Goal: Navigation & Orientation: Find specific page/section

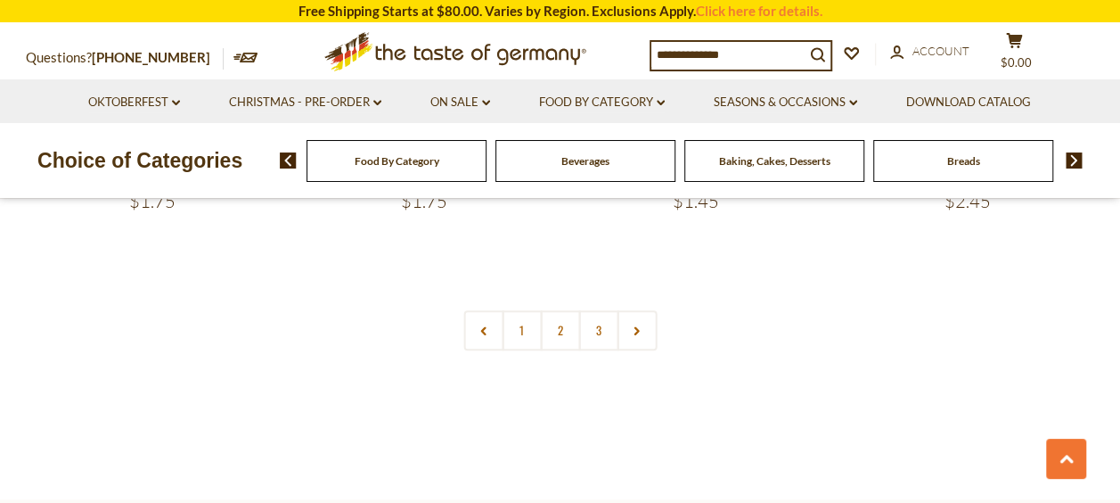
scroll to position [4074, 0]
click at [587, 166] on span "Beverages" at bounding box center [585, 160] width 48 height 13
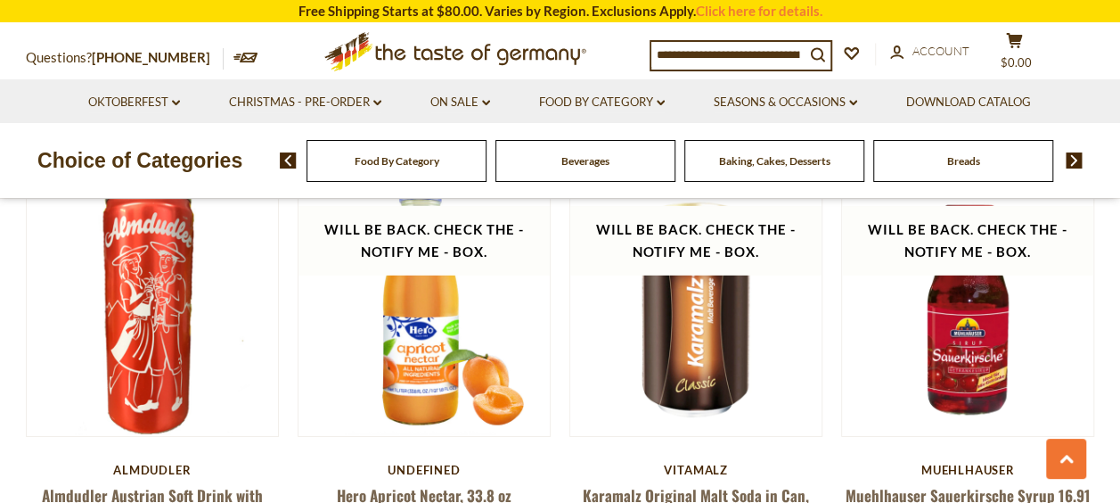
scroll to position [2673, 0]
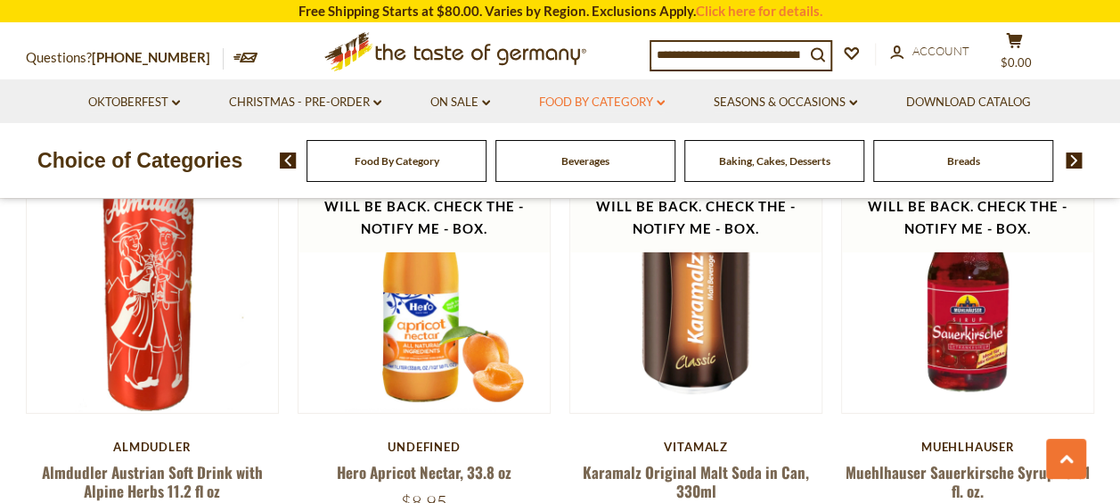
click at [583, 96] on link "Food By Category dropdown_arrow" at bounding box center [602, 103] width 126 height 20
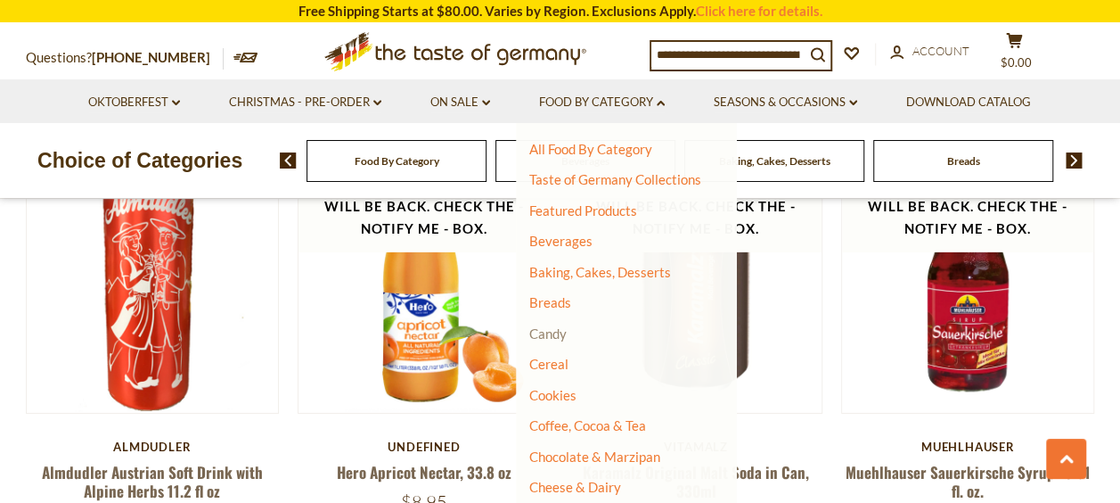
click at [561, 333] on link "Candy" at bounding box center [547, 333] width 37 height 16
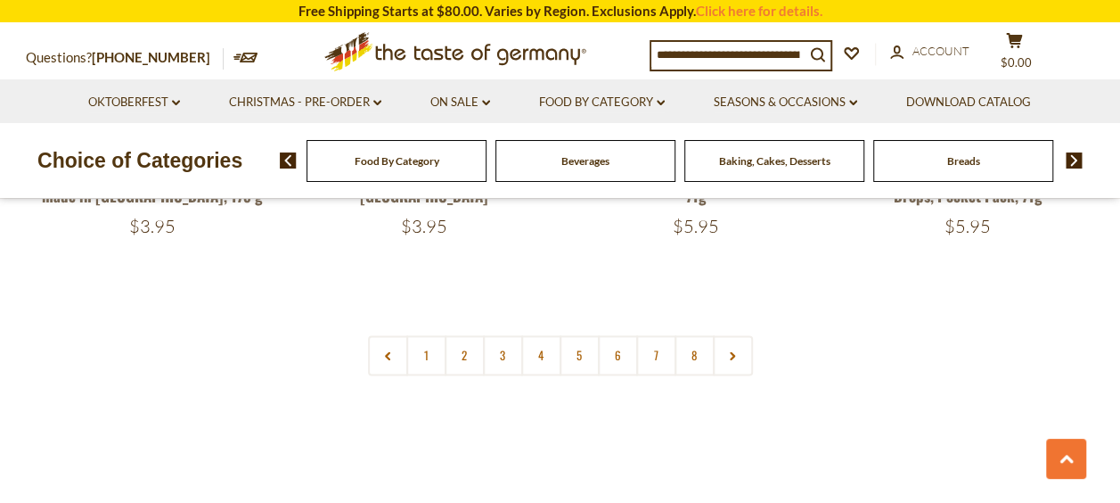
scroll to position [4312, 0]
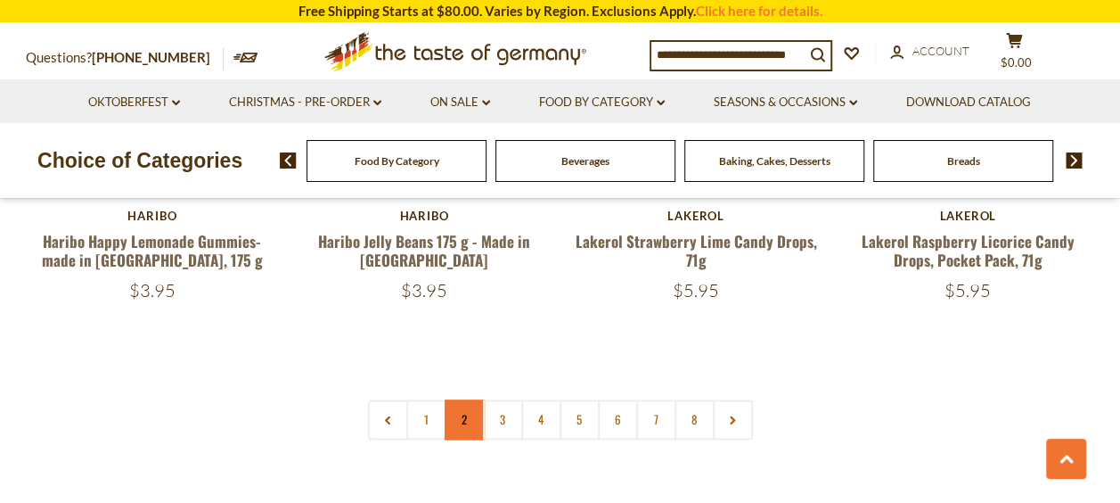
click at [455, 399] on link "2" at bounding box center [465, 419] width 40 height 40
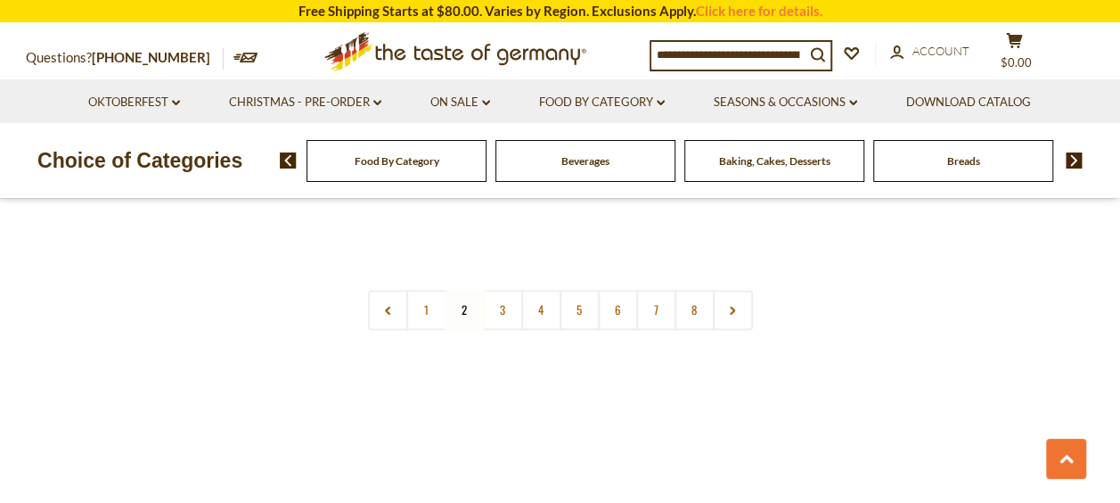
scroll to position [4382, 0]
click at [511, 291] on link "3" at bounding box center [503, 311] width 40 height 40
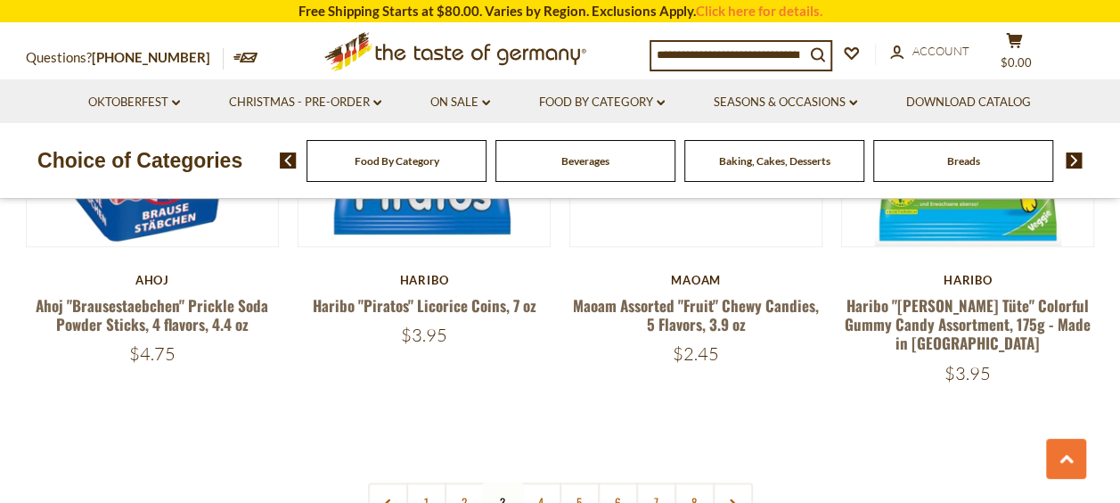
scroll to position [4322, 0]
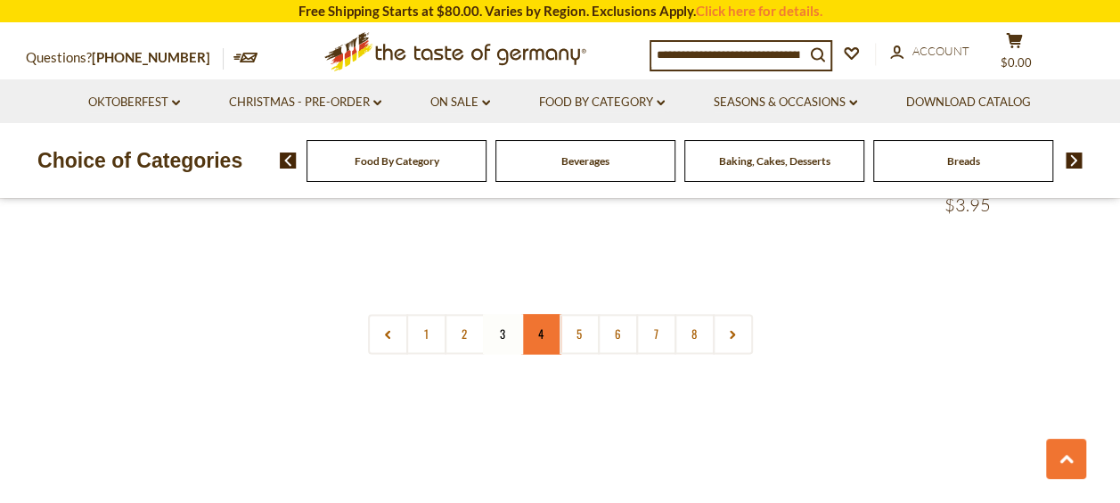
click at [549, 314] on link "4" at bounding box center [541, 334] width 40 height 40
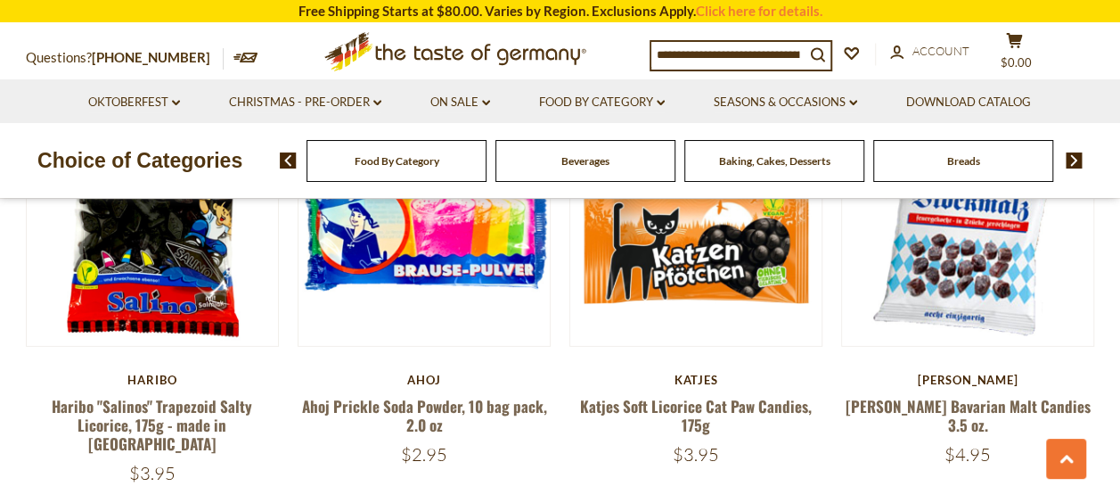
scroll to position [2386, 0]
